Goal: Find specific page/section: Locate a particular part of the current website

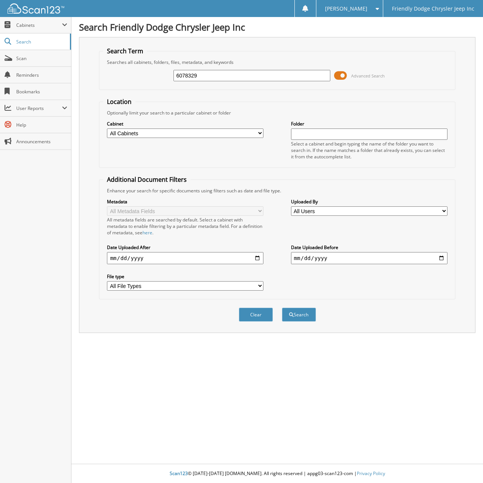
type input "6078329"
click at [282, 308] on button "Search" at bounding box center [299, 315] width 34 height 14
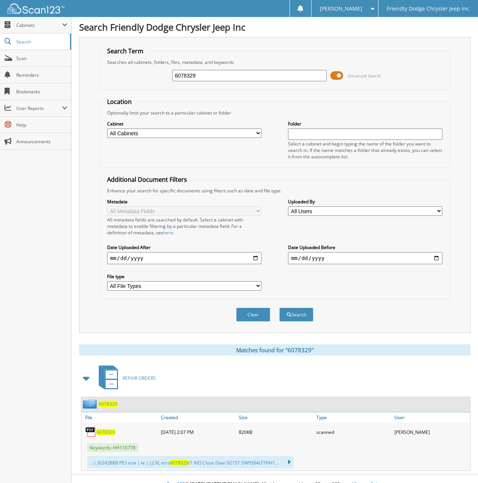
click at [99, 432] on span "6078329" at bounding box center [105, 432] width 19 height 6
drag, startPoint x: 199, startPoint y: 78, endPoint x: 127, endPoint y: 81, distance: 72.3
click at [131, 80] on div "6078329 Advanced Search" at bounding box center [274, 75] width 343 height 20
type input "6078137"
click at [279, 308] on button "Search" at bounding box center [296, 315] width 34 height 14
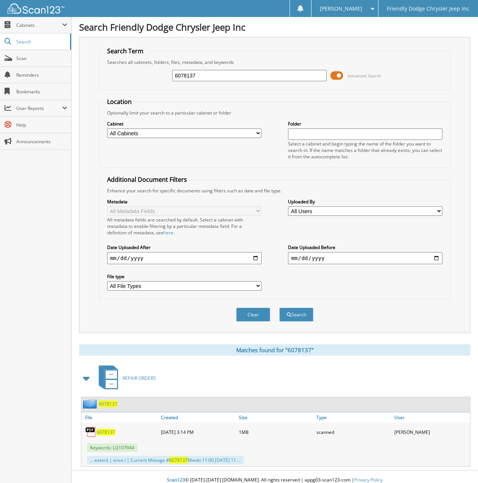
click at [103, 432] on span "6078137" at bounding box center [105, 432] width 19 height 6
drag, startPoint x: 37, startPoint y: 287, endPoint x: 12, endPoint y: 281, distance: 25.5
click at [37, 287] on div "Close Cabinets My Company Email Addresses Search Scan" at bounding box center [35, 250] width 71 height 466
drag, startPoint x: 200, startPoint y: 75, endPoint x: 71, endPoint y: 93, distance: 131.1
click at [68, 96] on body "Ryan S. Settings Logout Friendly Dodge Chrysler Jeep Inc Close Cabinets My Comp…" at bounding box center [239, 245] width 478 height 490
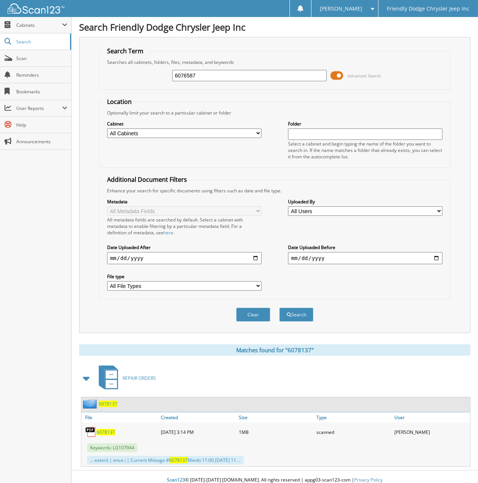
type input "6076587"
click at [279, 308] on button "Search" at bounding box center [296, 315] width 34 height 14
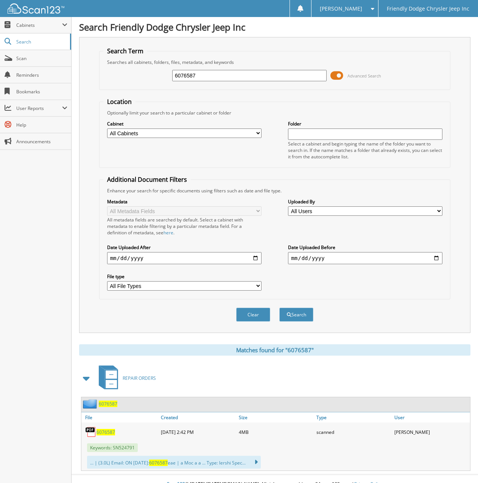
click at [106, 432] on span "6076587" at bounding box center [105, 432] width 19 height 6
click at [27, 256] on div "Close Cabinets My Company Email Addresses Search Scan" at bounding box center [35, 250] width 71 height 466
drag, startPoint x: 197, startPoint y: 76, endPoint x: 111, endPoint y: 84, distance: 86.3
click at [111, 84] on div "6076587 Advanced Search" at bounding box center [274, 75] width 343 height 20
type input "6077675"
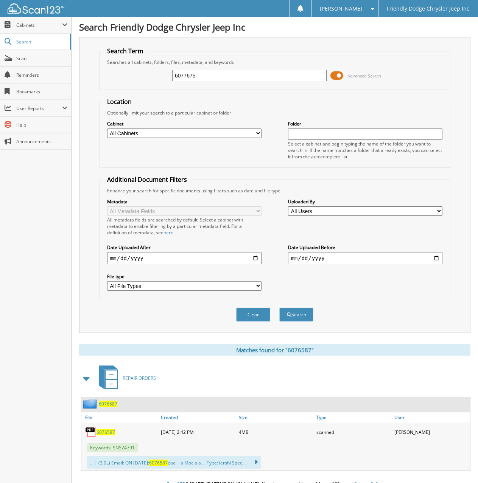
click at [279, 308] on button "Search" at bounding box center [296, 315] width 34 height 14
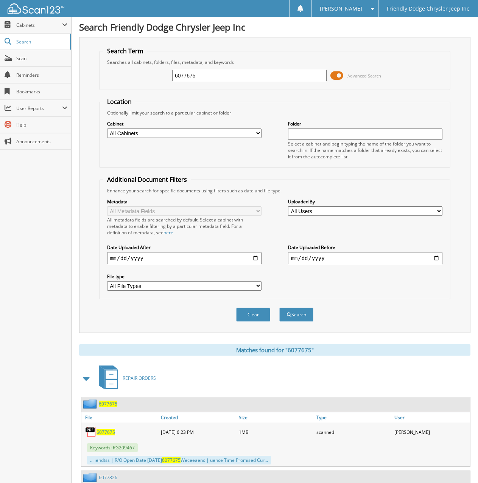
click at [101, 431] on span "6077675" at bounding box center [105, 432] width 19 height 6
click at [23, 235] on div "Close Cabinets My Company Email Addresses Search Scan" at bounding box center [35, 250] width 71 height 466
drag, startPoint x: 198, startPoint y: 78, endPoint x: 95, endPoint y: 79, distance: 102.9
click at [95, 79] on div "Search Term Searches all cabinets, folders, files, metadata, and keywords 60776…" at bounding box center [274, 185] width 391 height 296
type input "6078099"
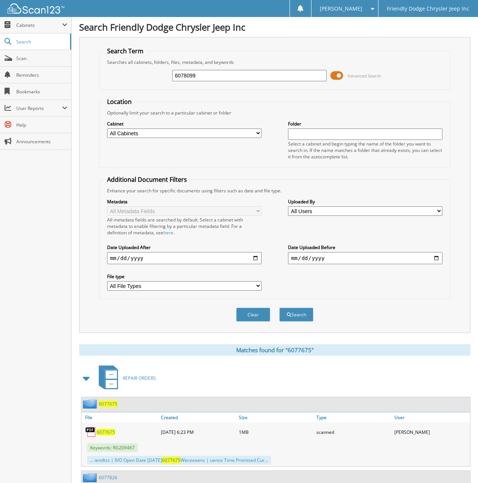
click at [279, 308] on button "Search" at bounding box center [296, 315] width 34 height 14
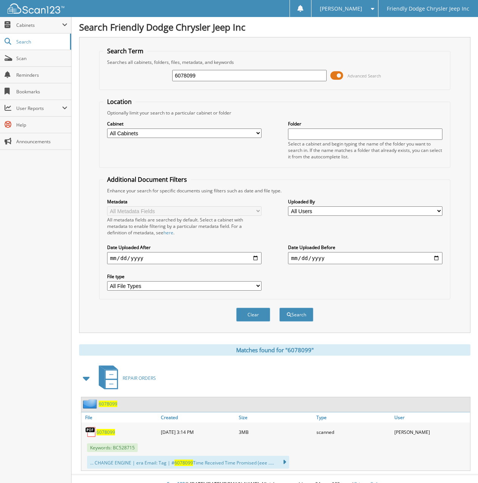
click at [102, 434] on span "6078099" at bounding box center [105, 432] width 19 height 6
drag, startPoint x: 35, startPoint y: 219, endPoint x: 4, endPoint y: 219, distance: 31.0
click at [35, 219] on div "Close Cabinets My Company Email Addresses Search Scan" at bounding box center [35, 250] width 71 height 466
drag, startPoint x: 202, startPoint y: 76, endPoint x: 139, endPoint y: 78, distance: 62.8
click at [139, 78] on div "6078099 Advanced Search" at bounding box center [274, 75] width 343 height 20
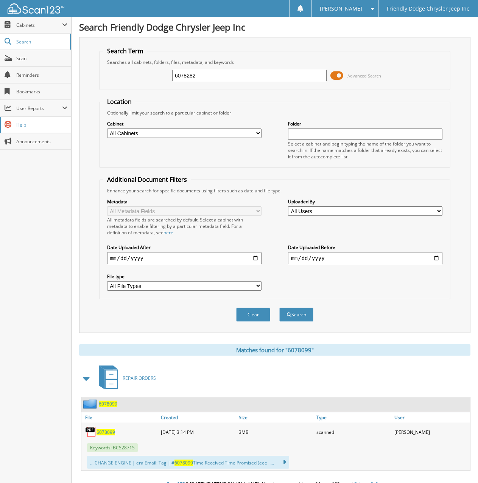
type input "6078282"
click at [279, 308] on button "Search" at bounding box center [296, 315] width 34 height 14
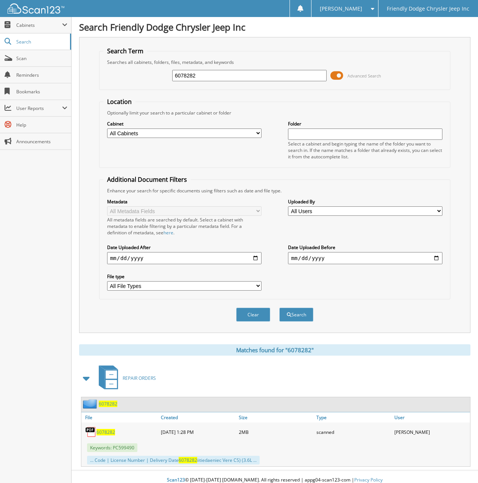
click at [101, 432] on span "6078282" at bounding box center [105, 432] width 19 height 6
click at [21, 226] on div "Close Cabinets My Company Email Addresses Search Scan" at bounding box center [35, 250] width 71 height 466
click at [103, 435] on span "6078282" at bounding box center [105, 432] width 19 height 6
